Goal: Task Accomplishment & Management: Use online tool/utility

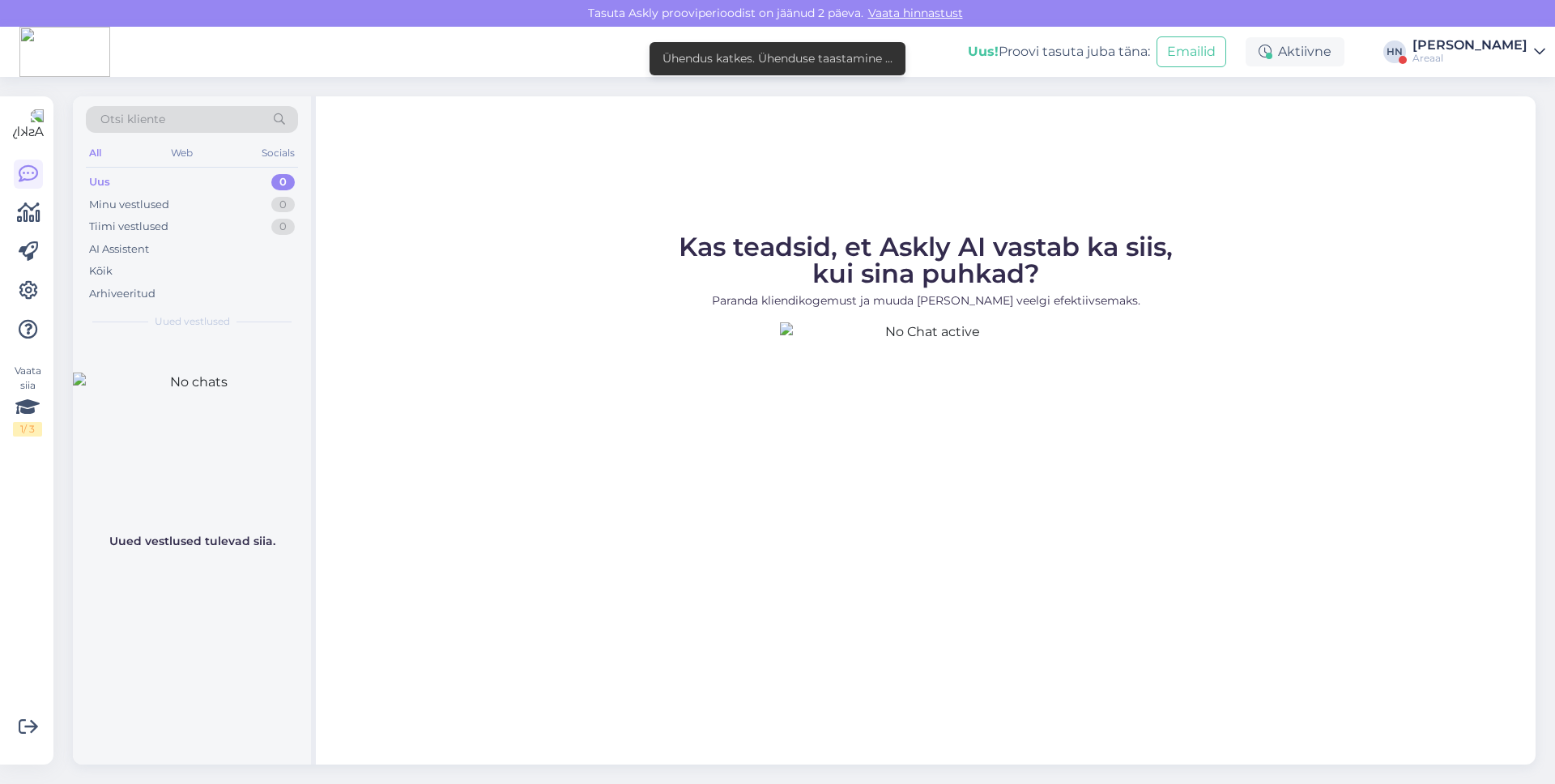
click at [34, 272] on div at bounding box center [28, 251] width 29 height 185
click at [29, 283] on icon at bounding box center [28, 291] width 19 height 19
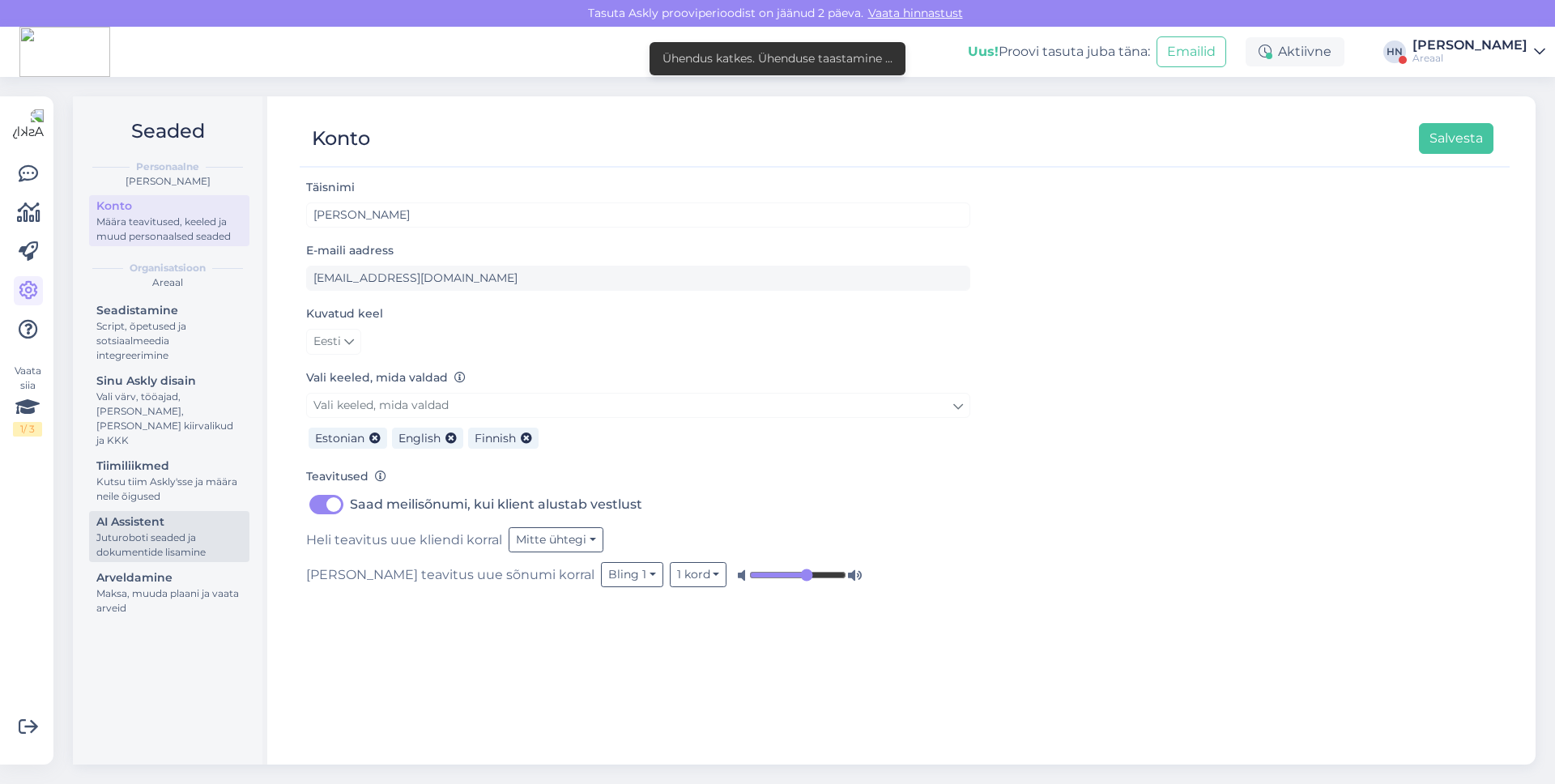
click at [228, 531] on div "Juturoboti seaded ja dokumentide lisamine" at bounding box center [169, 545] width 145 height 29
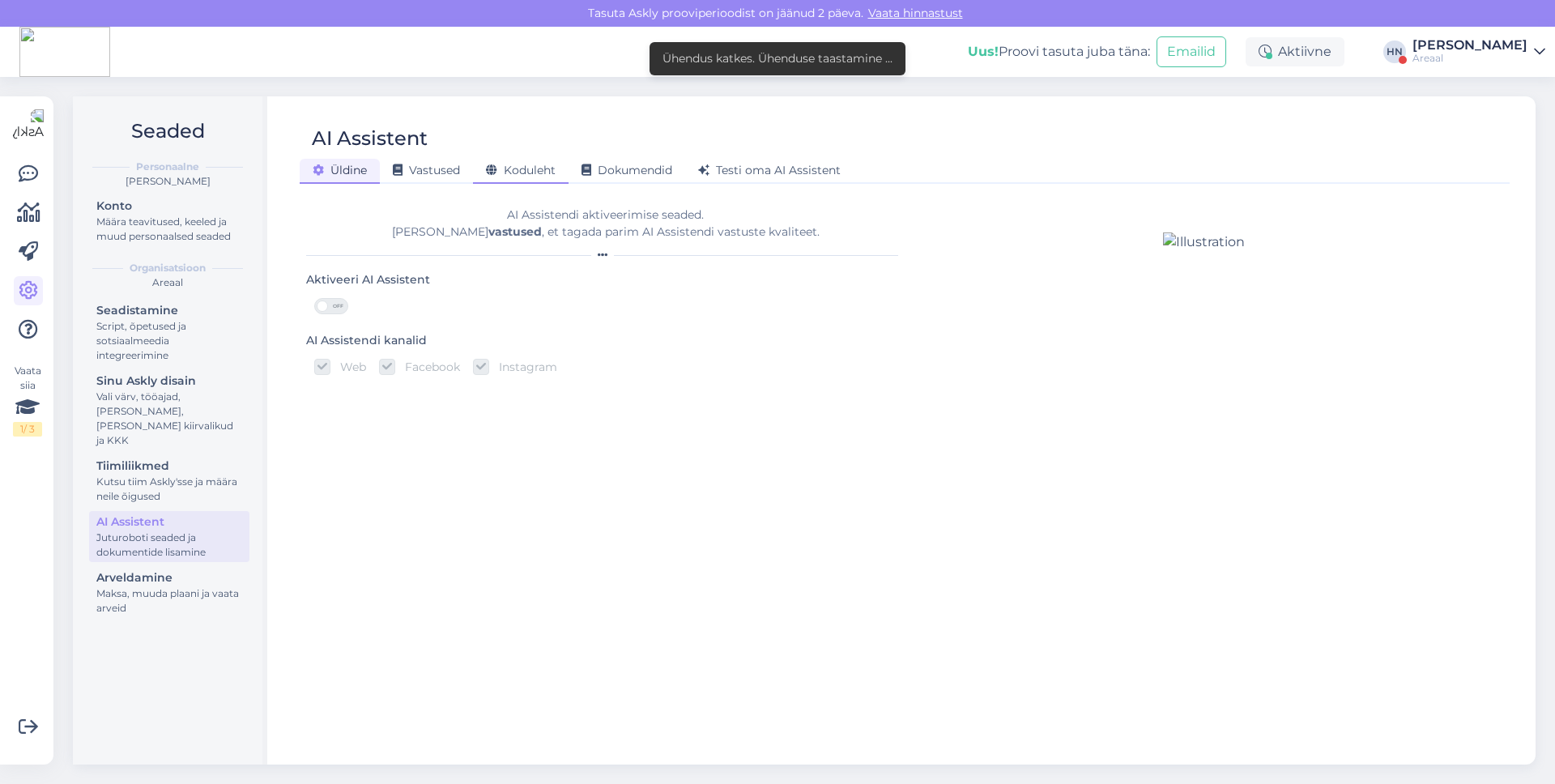
click at [515, 165] on span "Koduleht" at bounding box center [520, 169] width 70 height 14
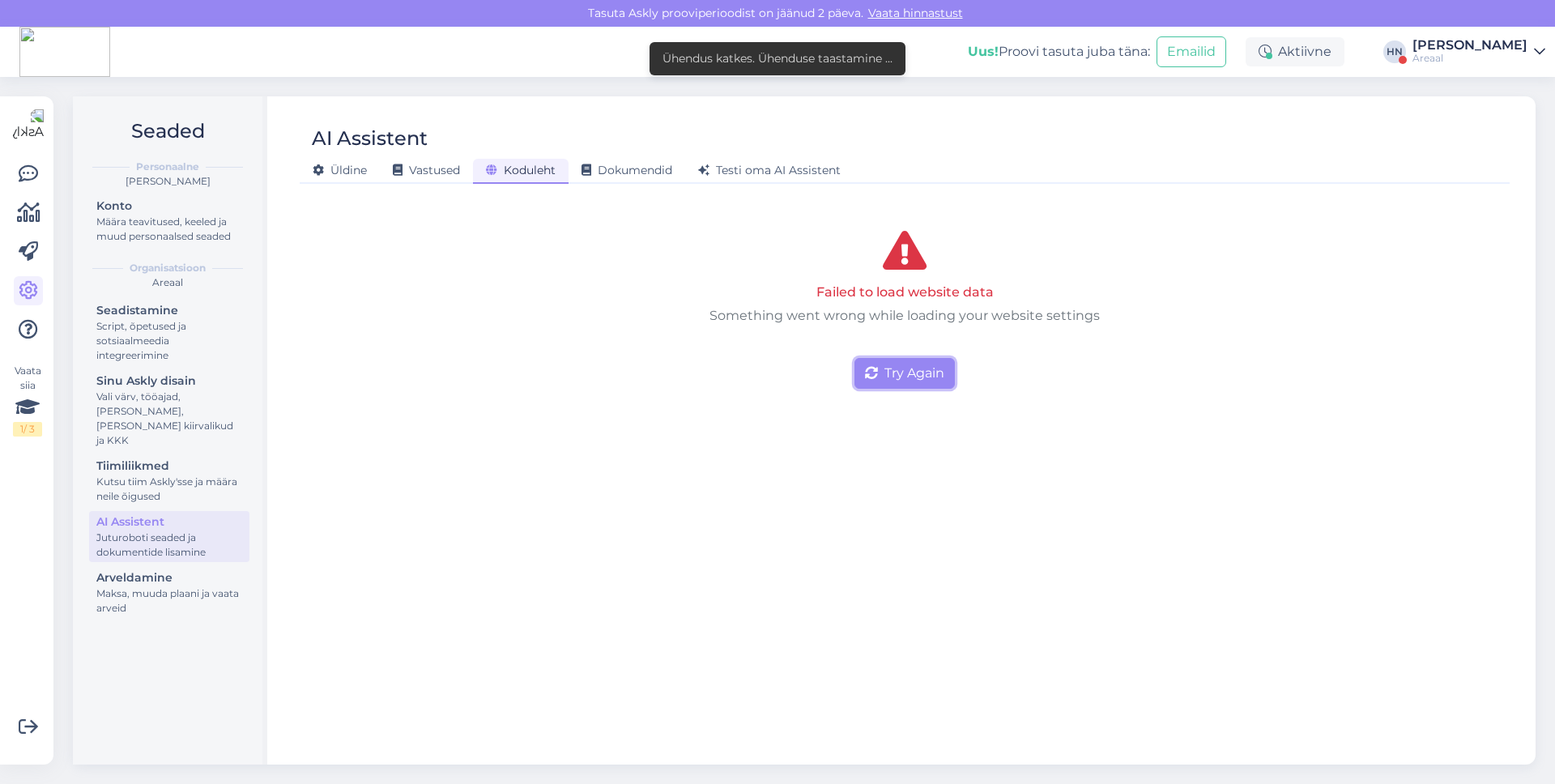
click at [891, 359] on button "Try Again" at bounding box center [905, 373] width 100 height 31
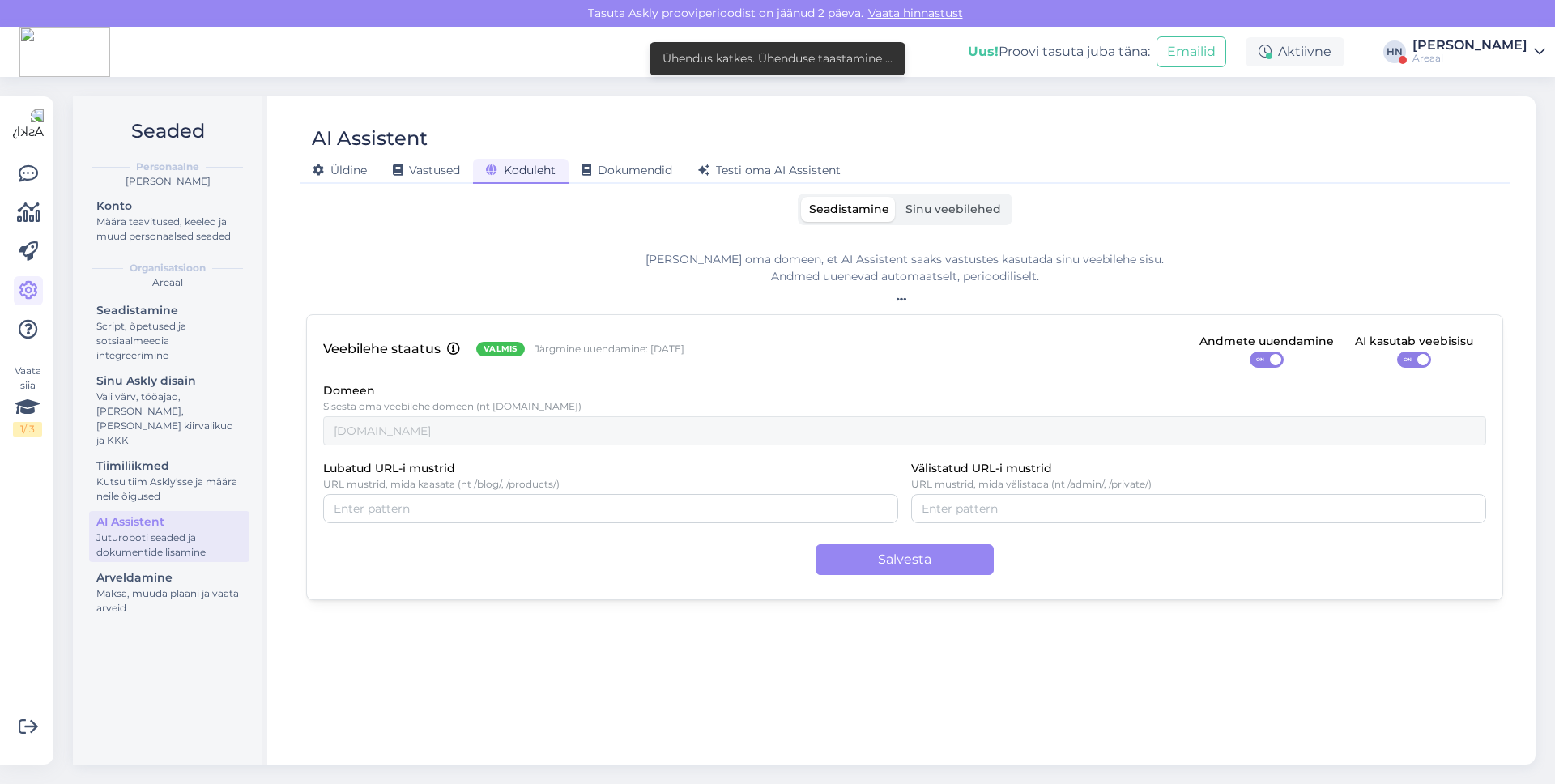
click at [926, 221] on label "Sinu veebilehed" at bounding box center [953, 209] width 112 height 25
click at [898, 197] on input "Sinu veebilehed" at bounding box center [898, 197] width 0 height 0
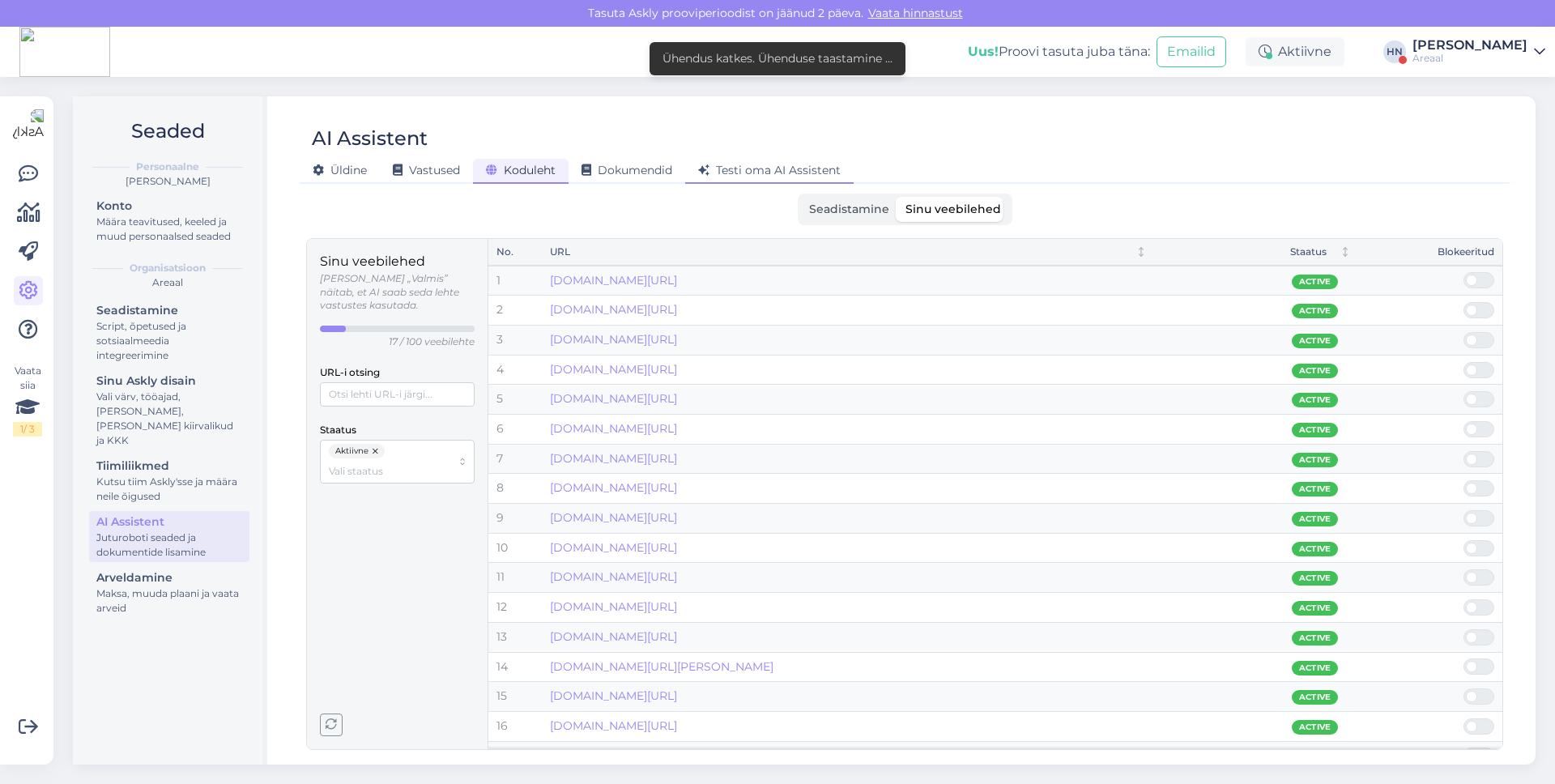
click at [762, 172] on span "Testi oma AI Assistent" at bounding box center [769, 169] width 142 height 14
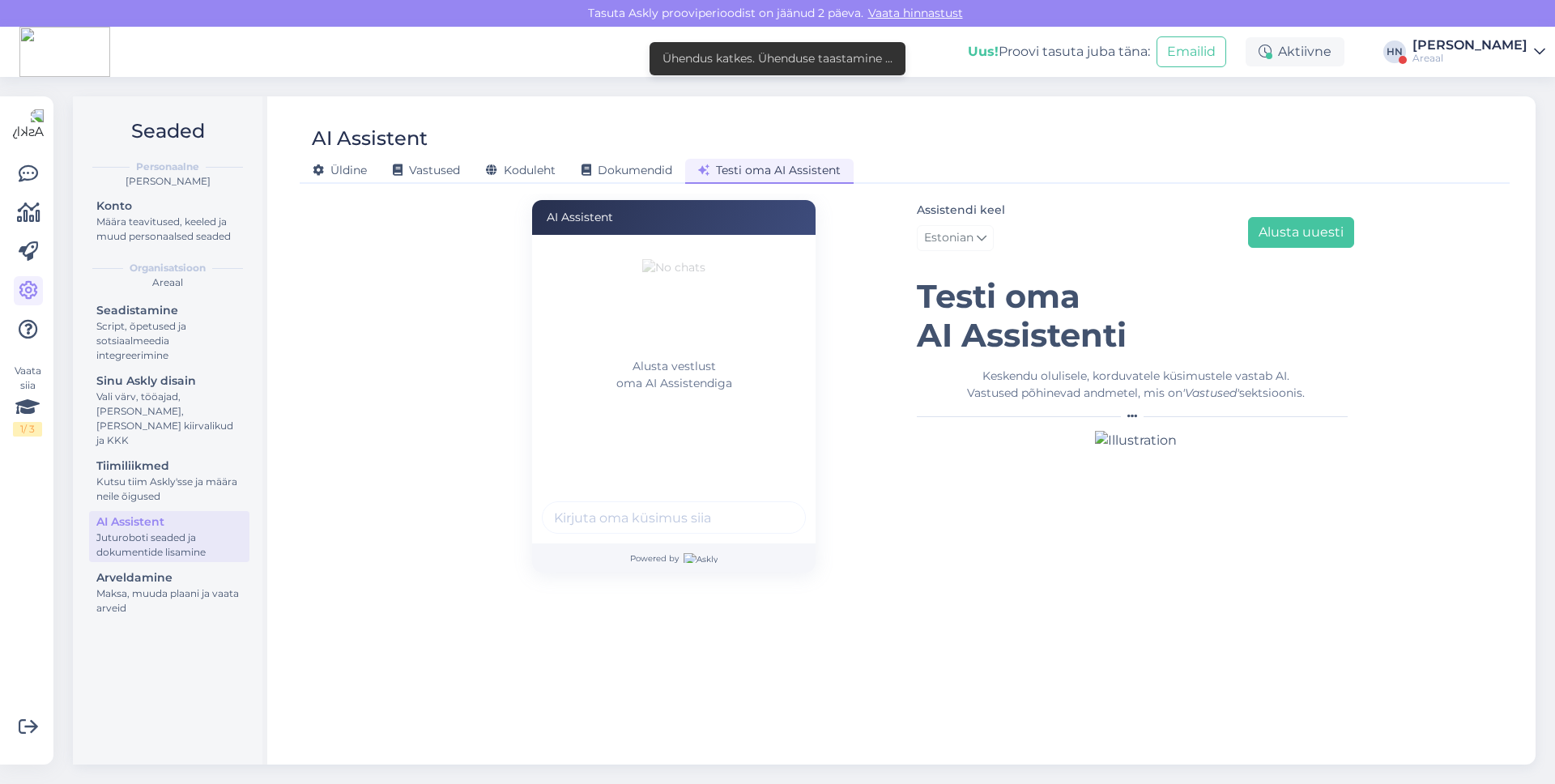
click at [931, 210] on label "Assistendi keel" at bounding box center [961, 210] width 88 height 17
click at [1029, 318] on h1 "Testi oma AI Assistenti" at bounding box center [1135, 316] width 437 height 77
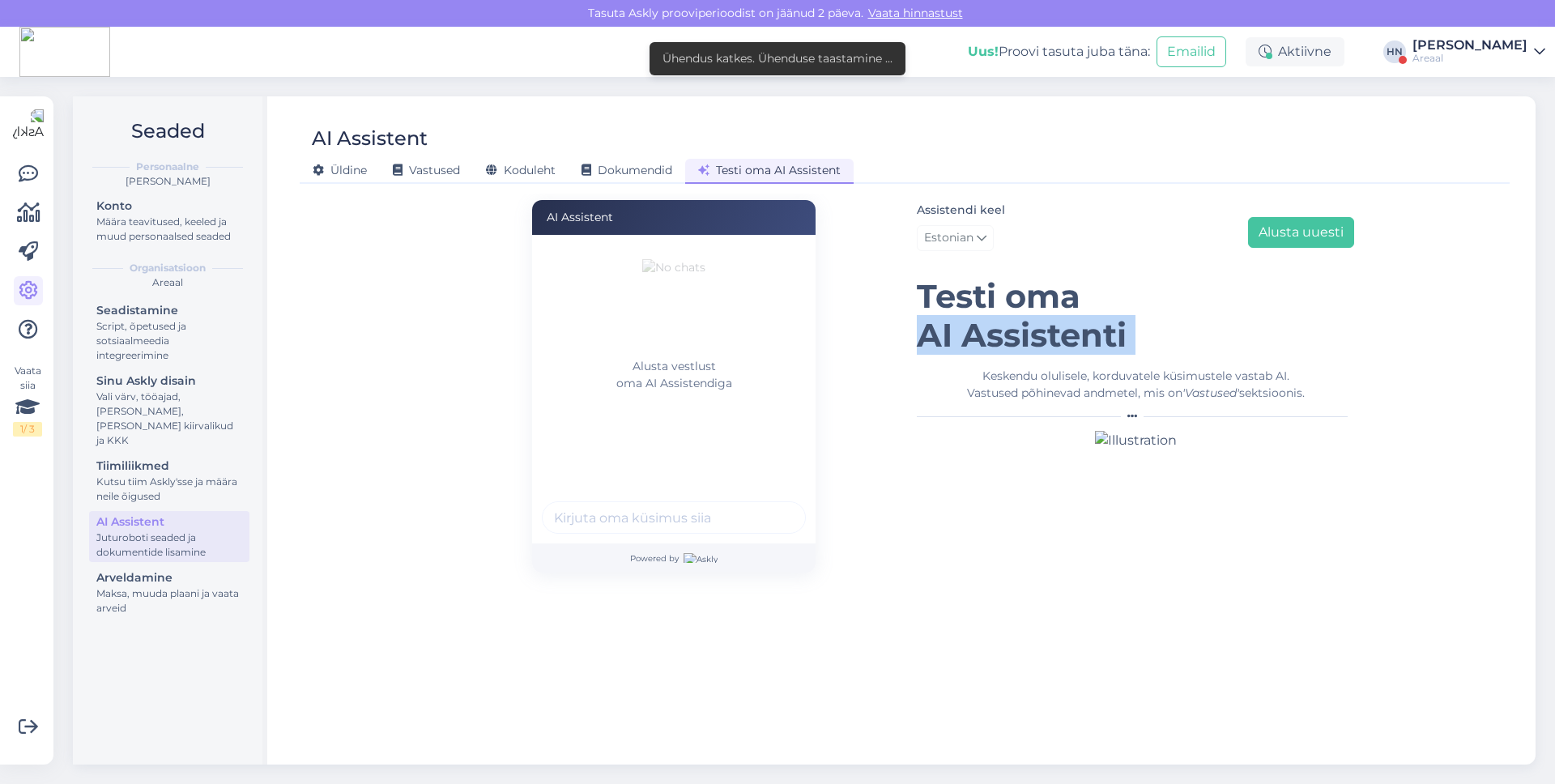
click at [1029, 318] on h1 "Testi oma AI Assistenti" at bounding box center [1135, 316] width 437 height 77
click at [956, 353] on h1 "Testi oma AI Assistenti" at bounding box center [1135, 316] width 437 height 77
click at [637, 174] on span "Dokumendid" at bounding box center [626, 169] width 91 height 14
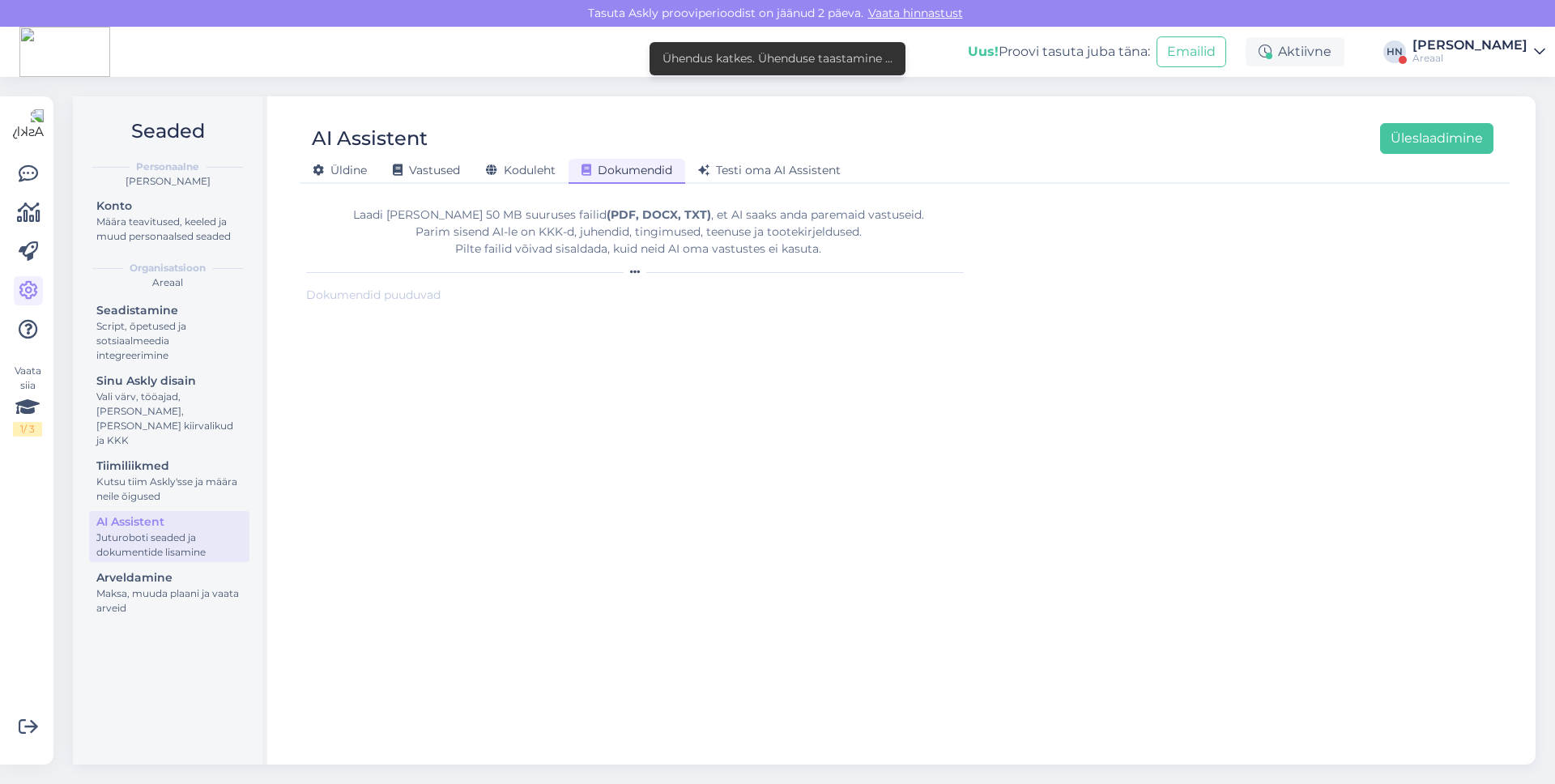
click at [515, 150] on div "AI Assistent Üleslaadimine" at bounding box center [896, 139] width 1194 height 31
click at [515, 167] on span "Koduleht" at bounding box center [520, 169] width 70 height 14
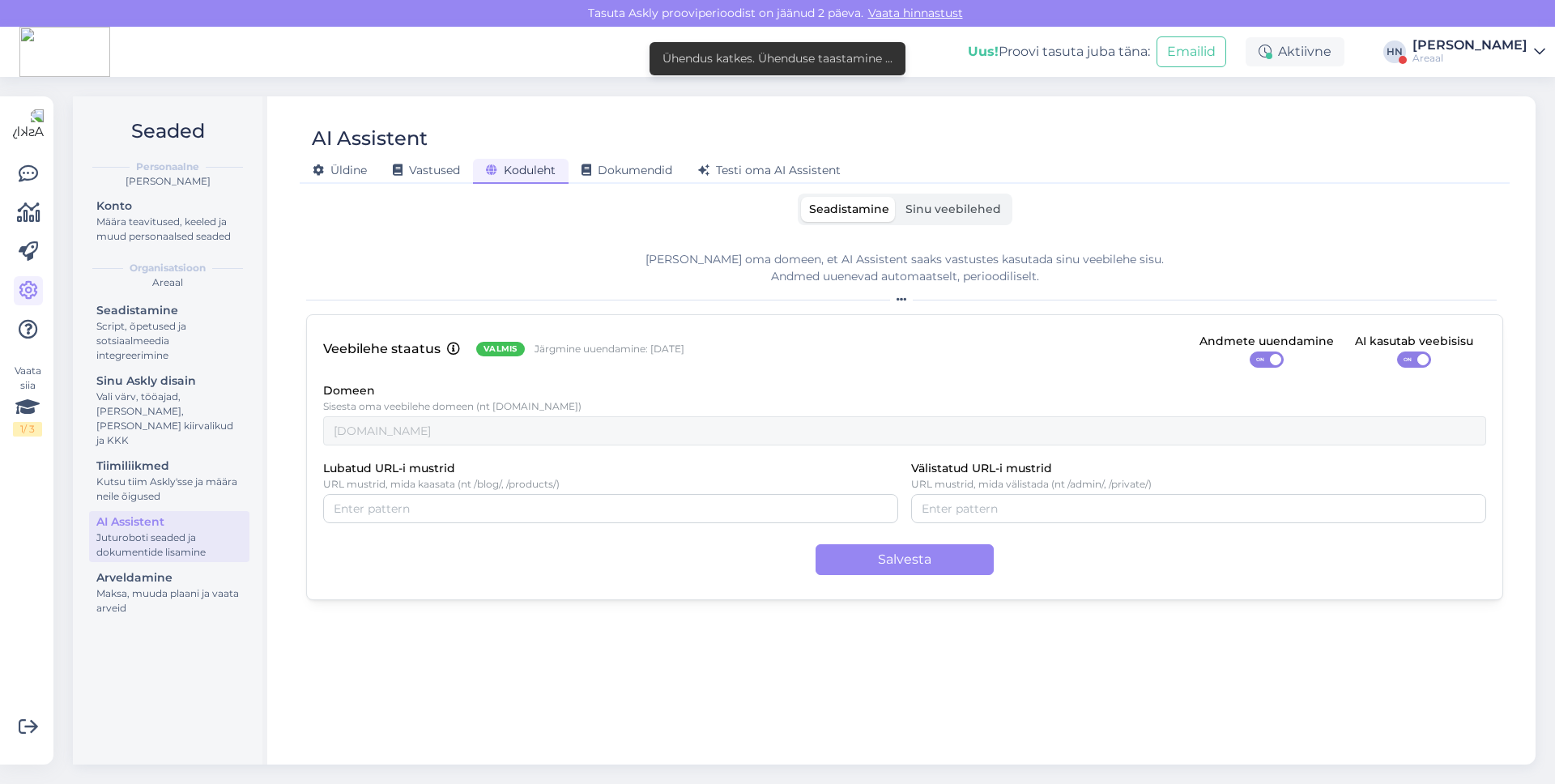
click at [941, 226] on div "Seadistamine Sinu veebilehed [PERSON_NAME] oma domeen, et AI Assistent saaks va…" at bounding box center [905, 471] width 1197 height 556
click at [941, 221] on label "Sinu veebilehed" at bounding box center [953, 209] width 112 height 25
click at [898, 197] on input "Sinu veebilehed" at bounding box center [898, 197] width 0 height 0
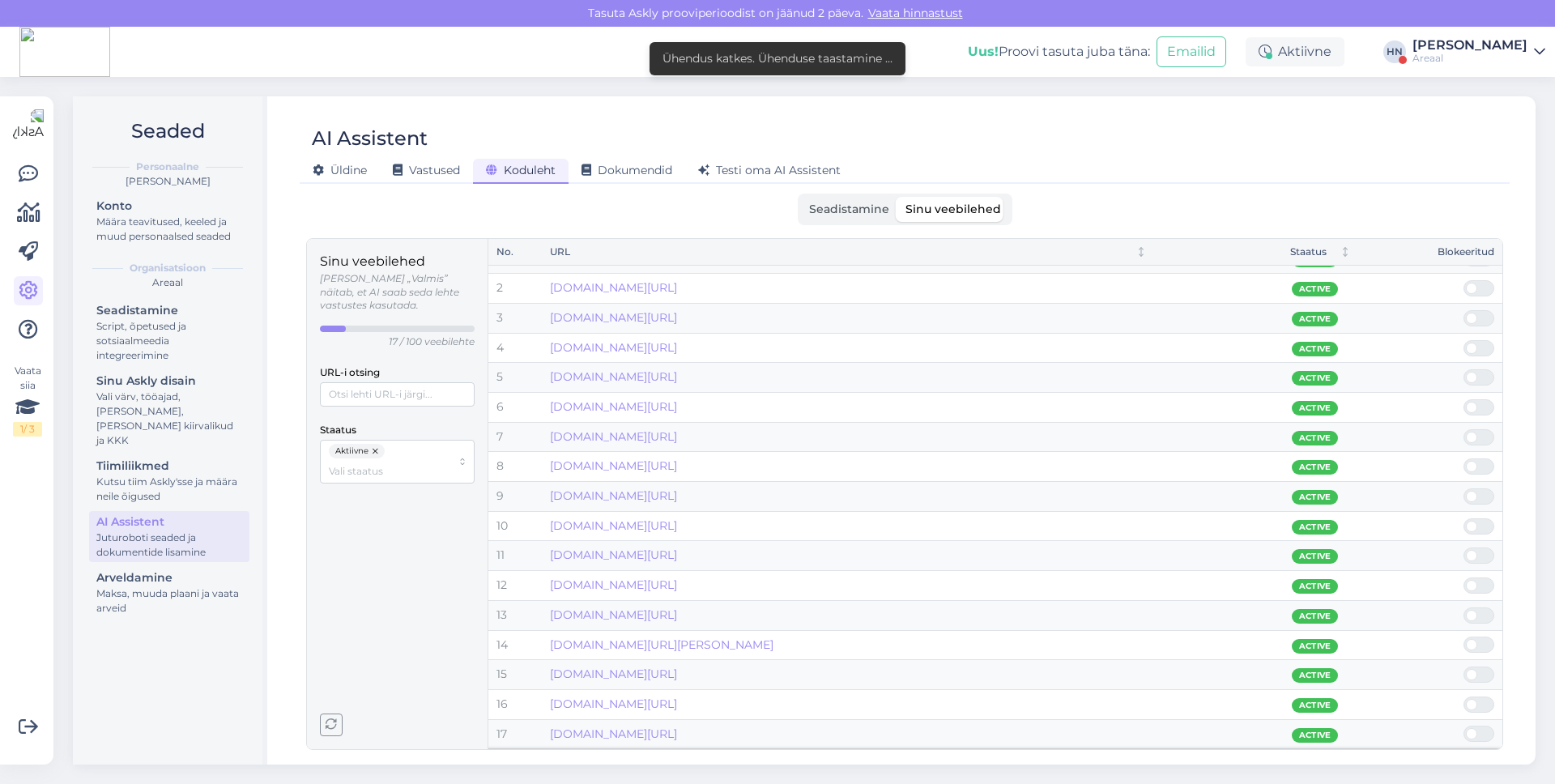
scroll to position [21, 0]
click at [794, 169] on span "Testi oma AI Assistent" at bounding box center [769, 169] width 142 height 14
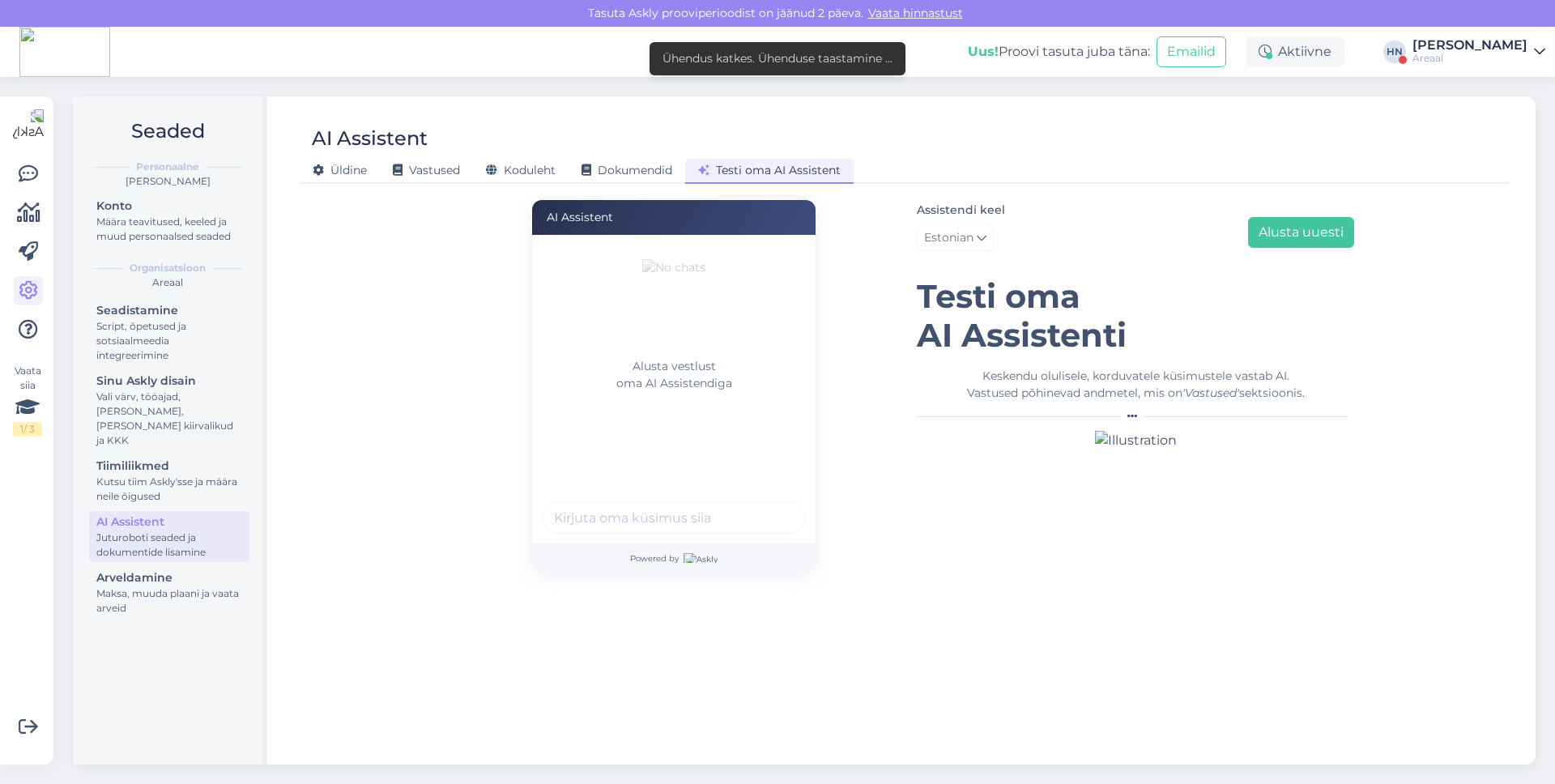
click at [674, 527] on input "text" at bounding box center [674, 517] width 264 height 33
type input "what color milanese loops do you have ?"
click at [772, 506] on button "submit" at bounding box center [783, 517] width 24 height 24
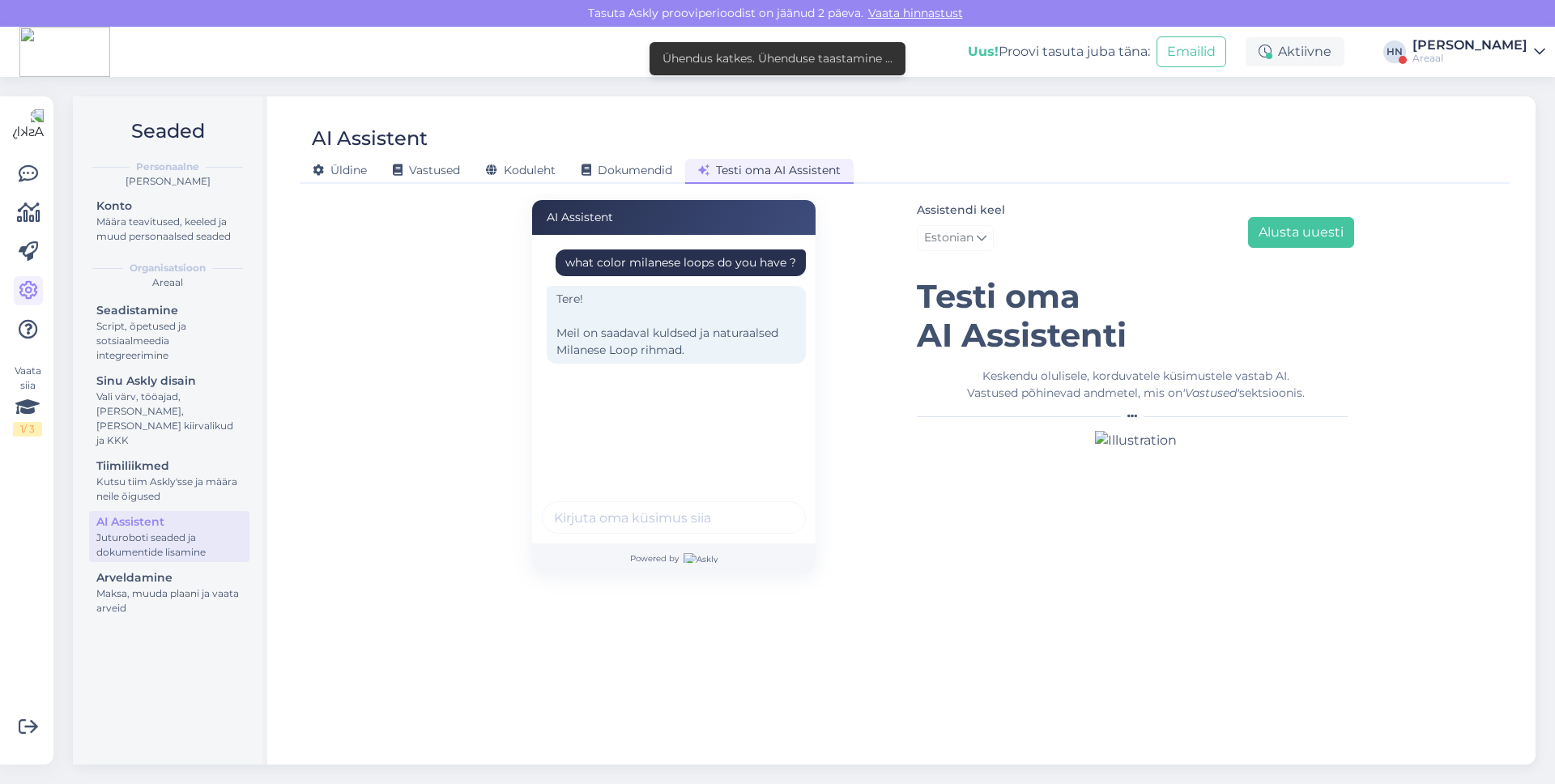
click at [725, 265] on div "what color milanese loops do you have ?" at bounding box center [680, 263] width 230 height 17
copy div "what color milanese loops do you have ?"
click at [1287, 207] on div "Assistendi keel Estonian Alusta uuesti" at bounding box center [1135, 229] width 437 height 57
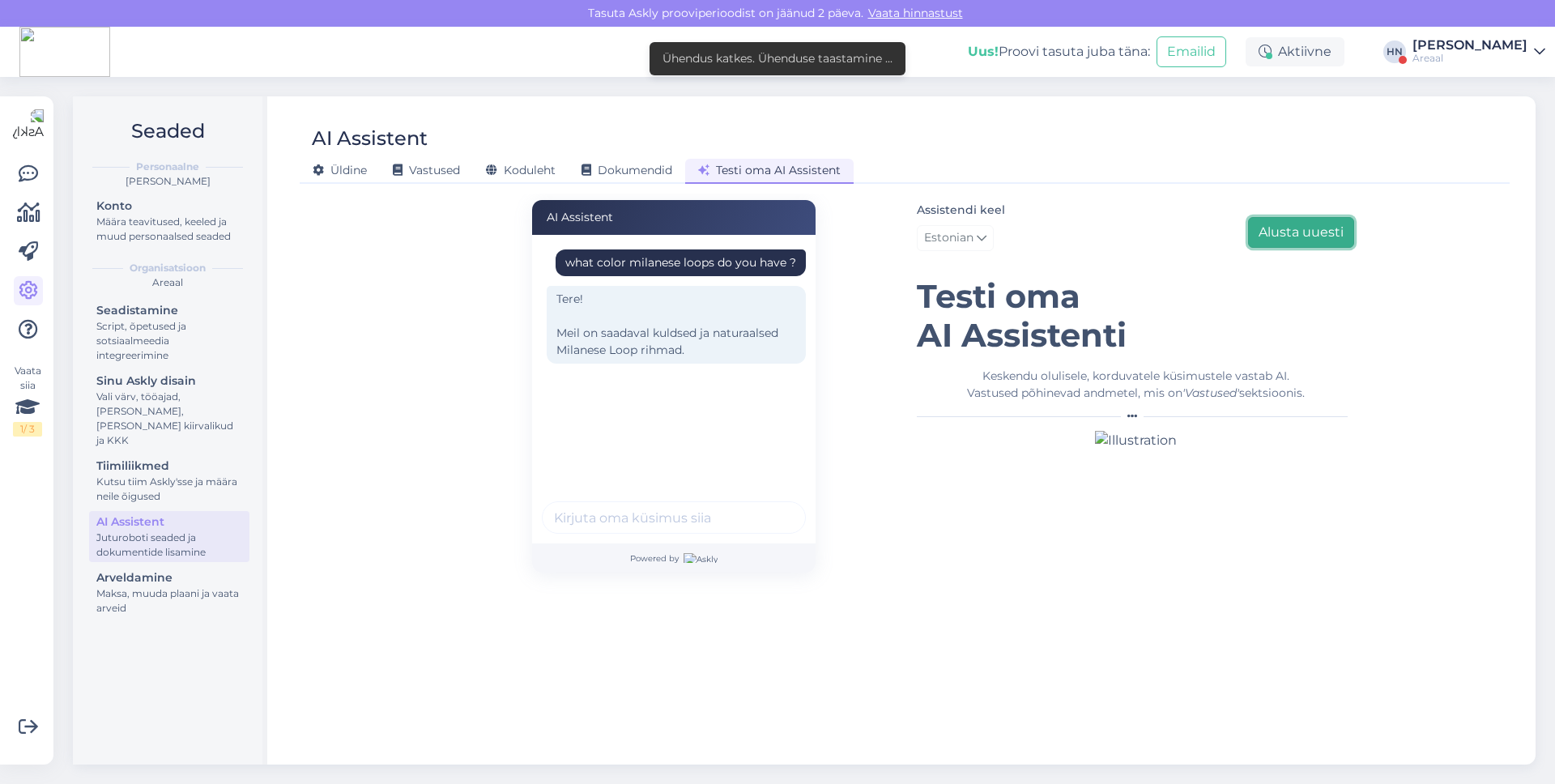
click at [1287, 227] on button "Alusta uuesti" at bounding box center [1301, 232] width 106 height 31
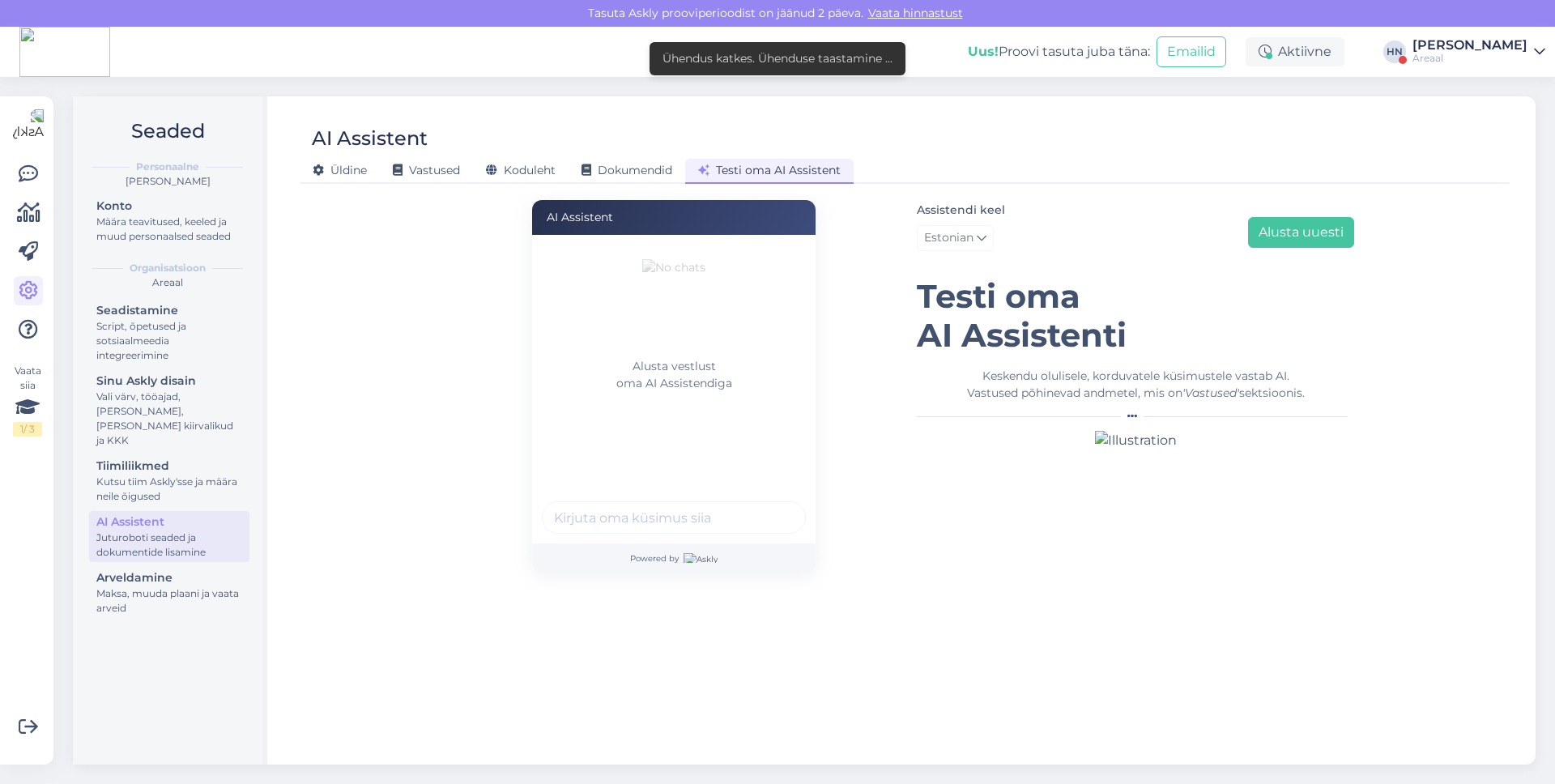
click at [686, 521] on input "text" at bounding box center [674, 517] width 264 height 33
paste input "what color milanese loops do you have ?"
type input "what color milanese loops do you have ?"
click at [772, 506] on button "submit" at bounding box center [783, 517] width 24 height 24
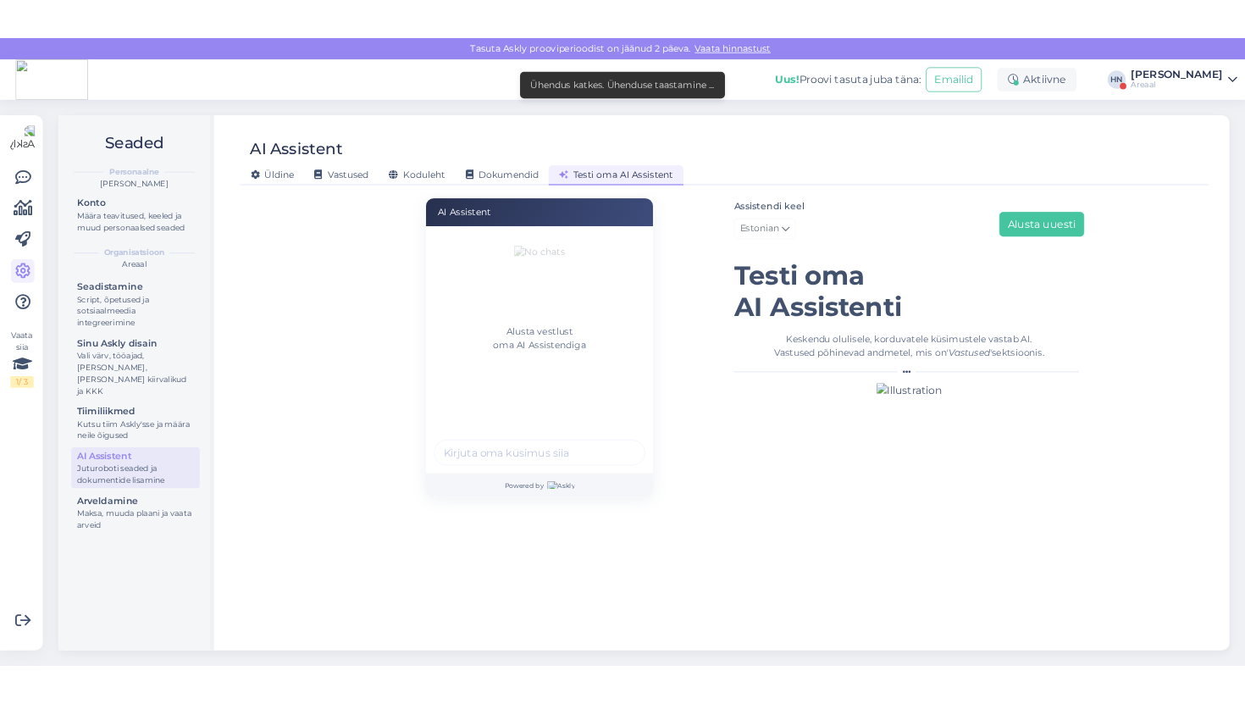
scroll to position [0, 0]
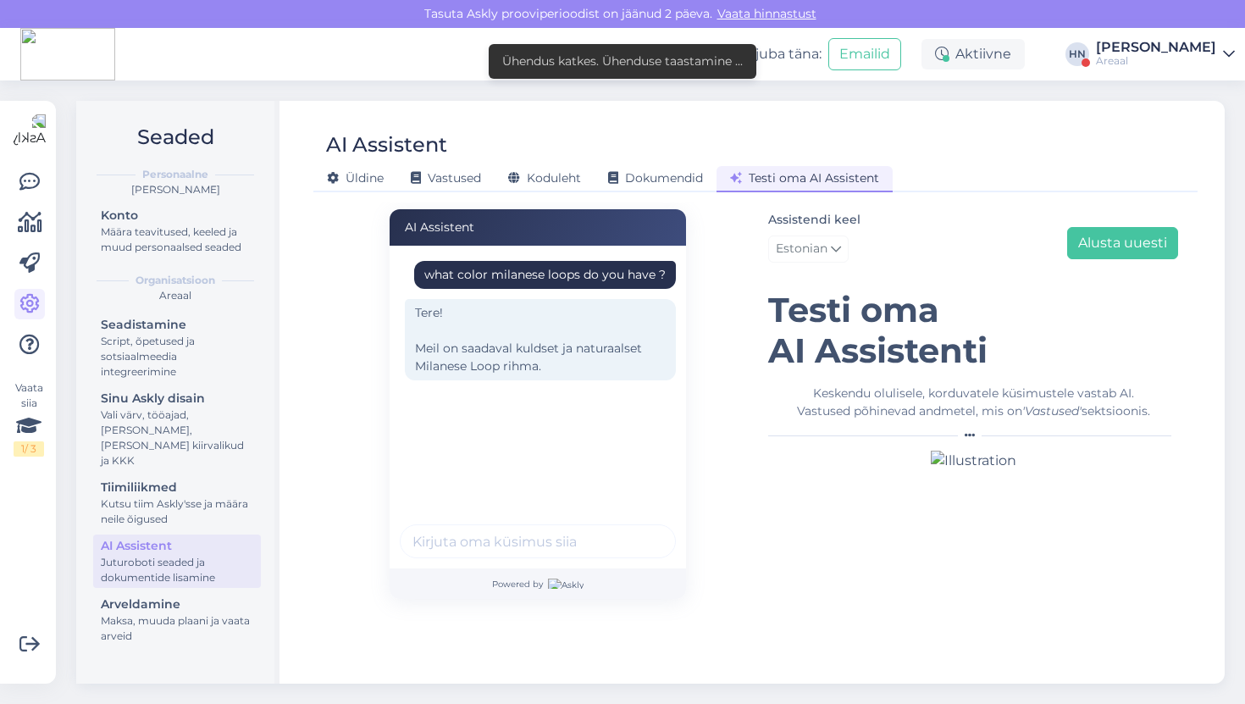
click at [578, 313] on div "Tere! Meil on saadaval kuldset ja naturaalset Milanese Loop rihma." at bounding box center [540, 339] width 271 height 81
click at [567, 336] on div "Tere! Meil on saadaval kuldset ja naturaalset Milanese Loop rihma." at bounding box center [540, 339] width 271 height 81
